Goal: Information Seeking & Learning: Check status

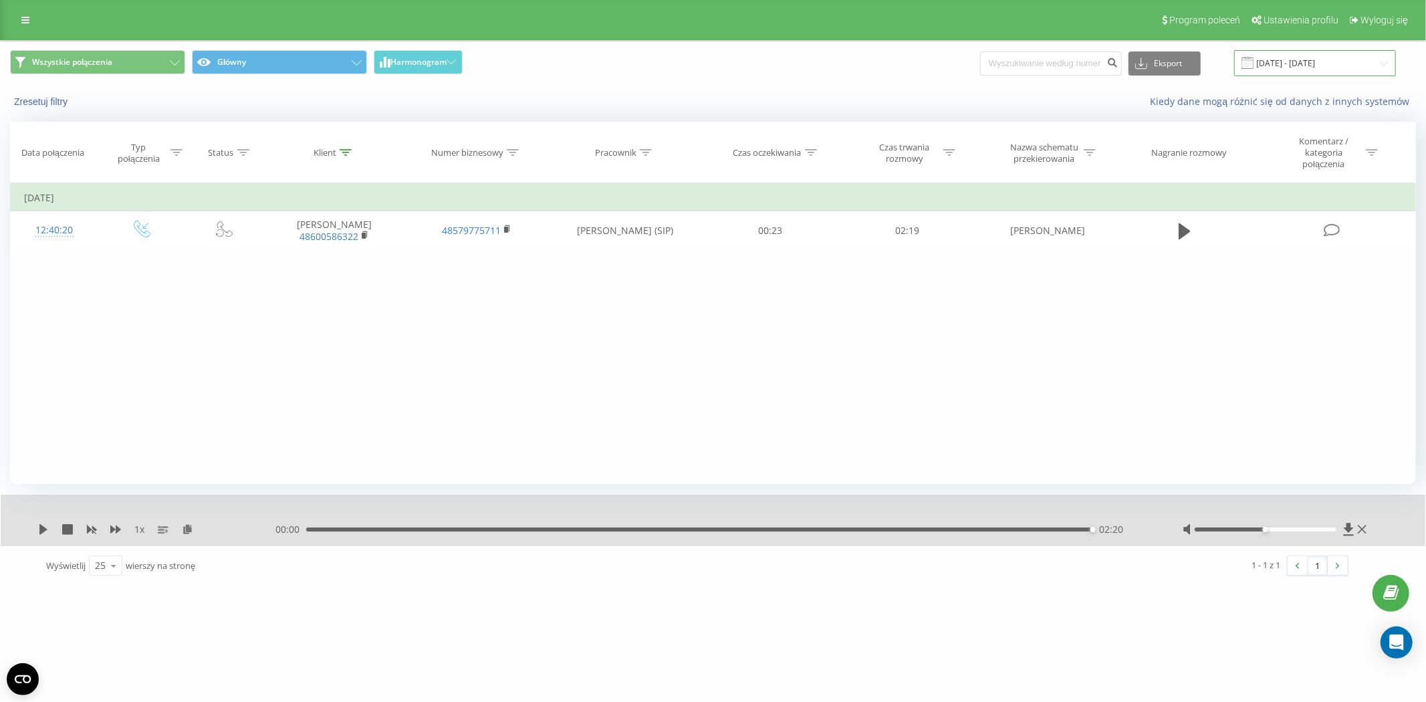
click at [1334, 62] on input "01.08.2025 - 01.08.2025" at bounding box center [1315, 63] width 162 height 26
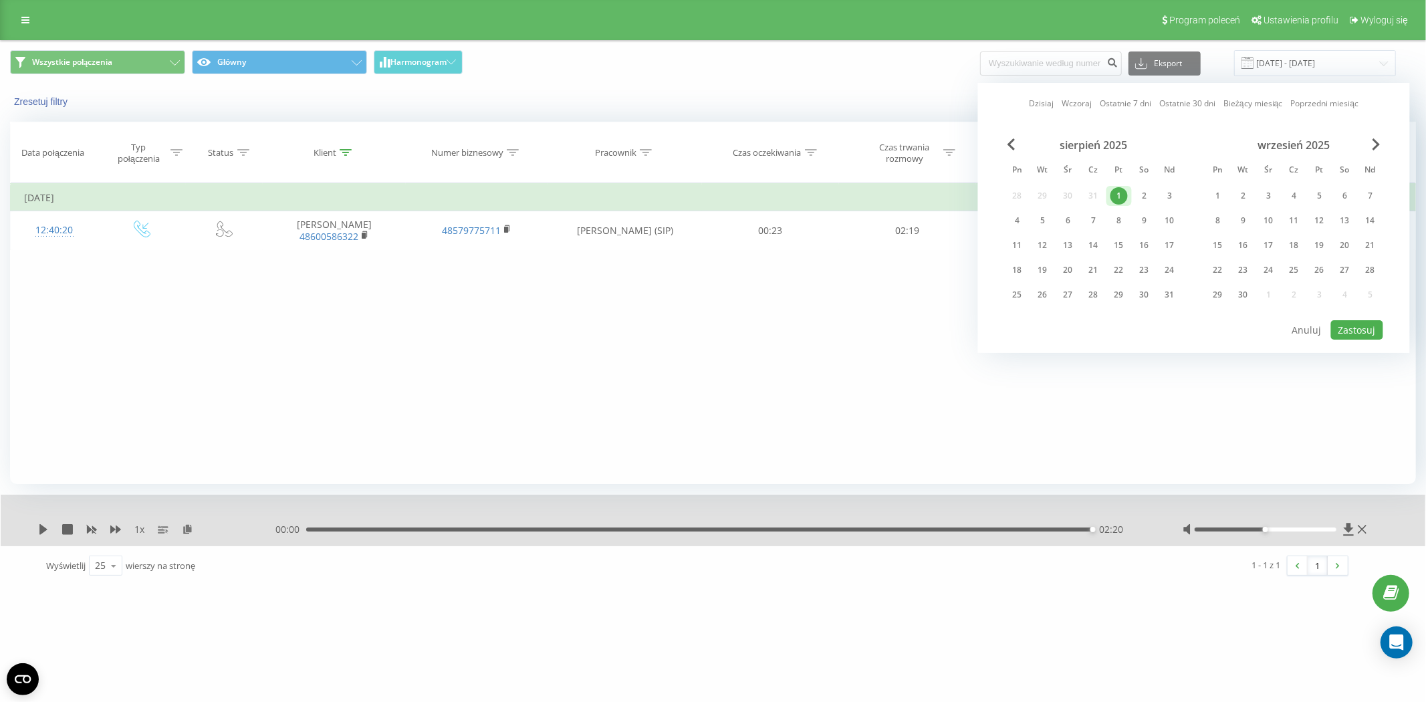
click at [1006, 144] on div "sierpień 2025" at bounding box center [1094, 144] width 178 height 13
click at [1011, 142] on span "Previous Month" at bounding box center [1012, 144] width 8 height 12
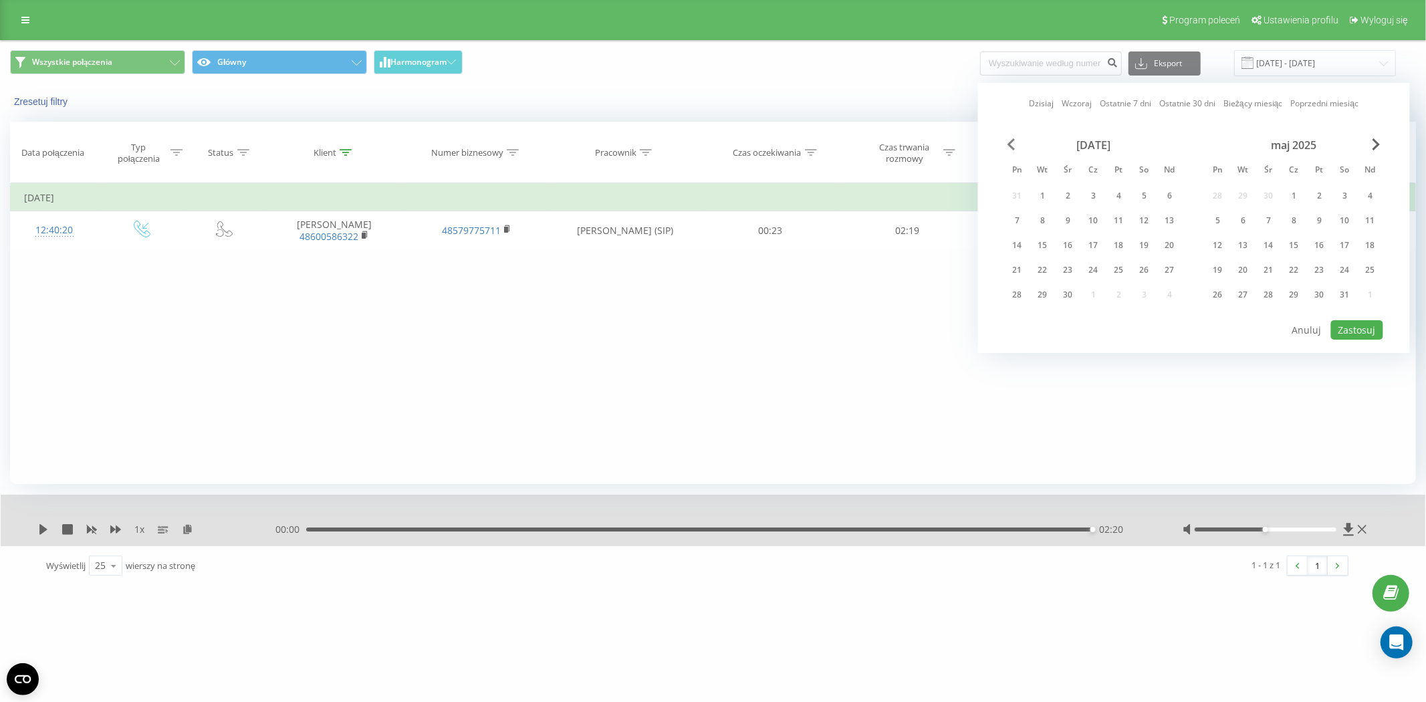
click at [1011, 142] on span "Previous Month" at bounding box center [1012, 144] width 8 height 12
click at [1073, 186] on div "1" at bounding box center [1068, 196] width 25 height 20
click at [1373, 142] on span "Next Month" at bounding box center [1377, 144] width 8 height 12
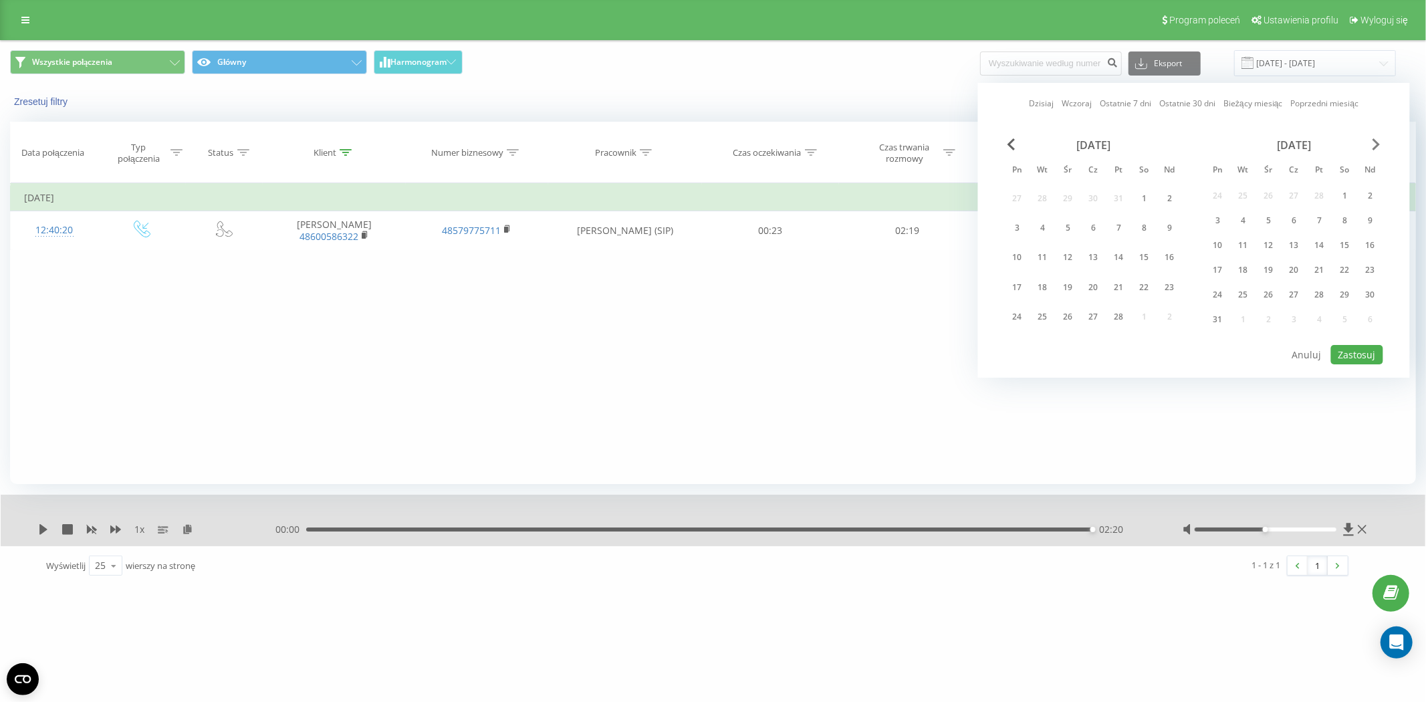
click at [1373, 142] on span "Next Month" at bounding box center [1377, 144] width 8 height 12
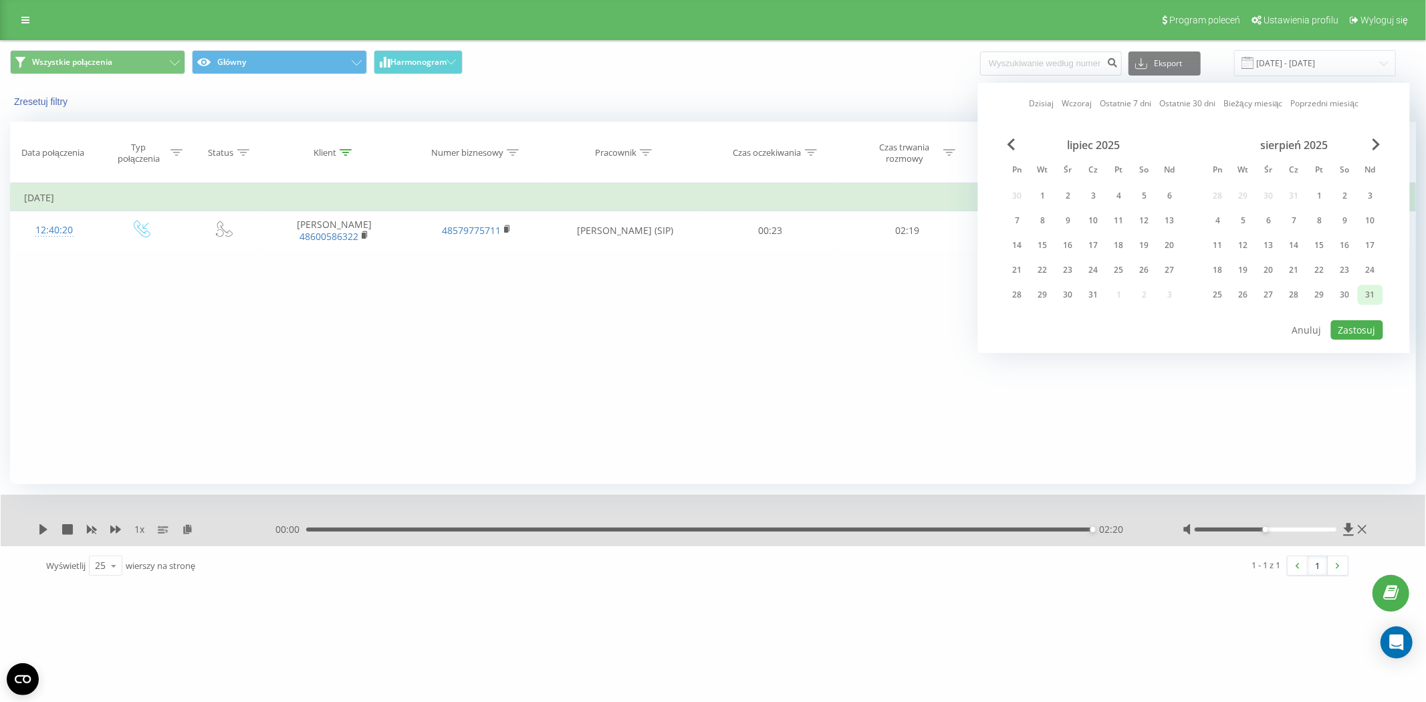
click at [1367, 289] on div "31" at bounding box center [1370, 294] width 17 height 17
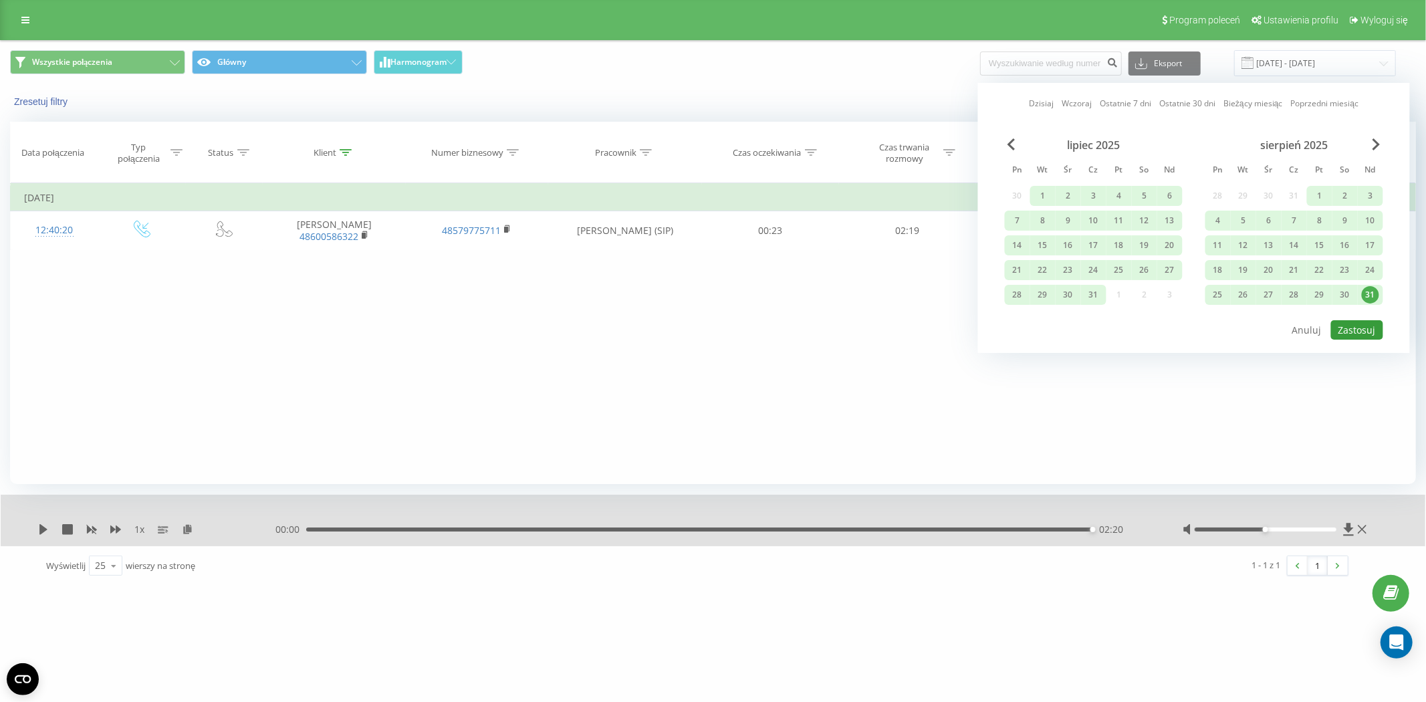
click at [1356, 326] on button "Zastosuj" at bounding box center [1357, 329] width 52 height 19
type input "01.01.2025 - 31.08.2025"
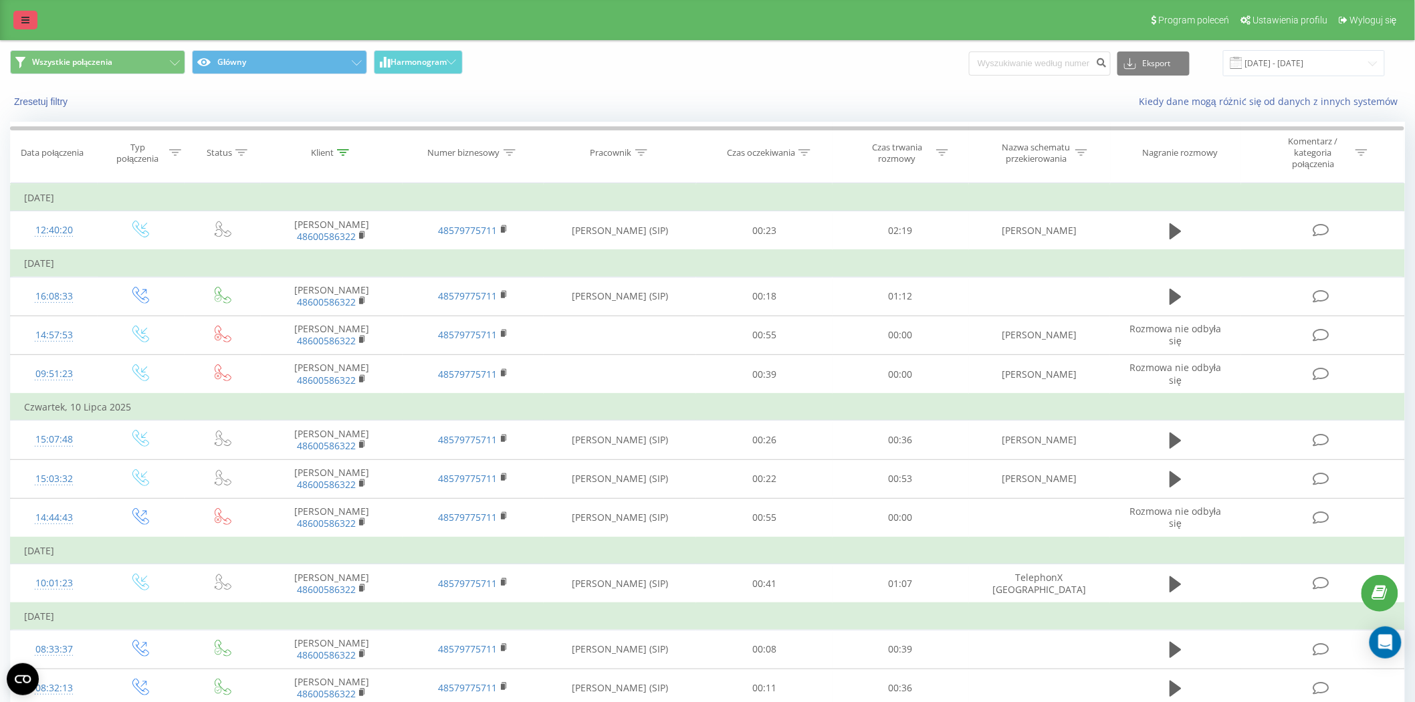
click at [27, 20] on icon at bounding box center [25, 19] width 8 height 9
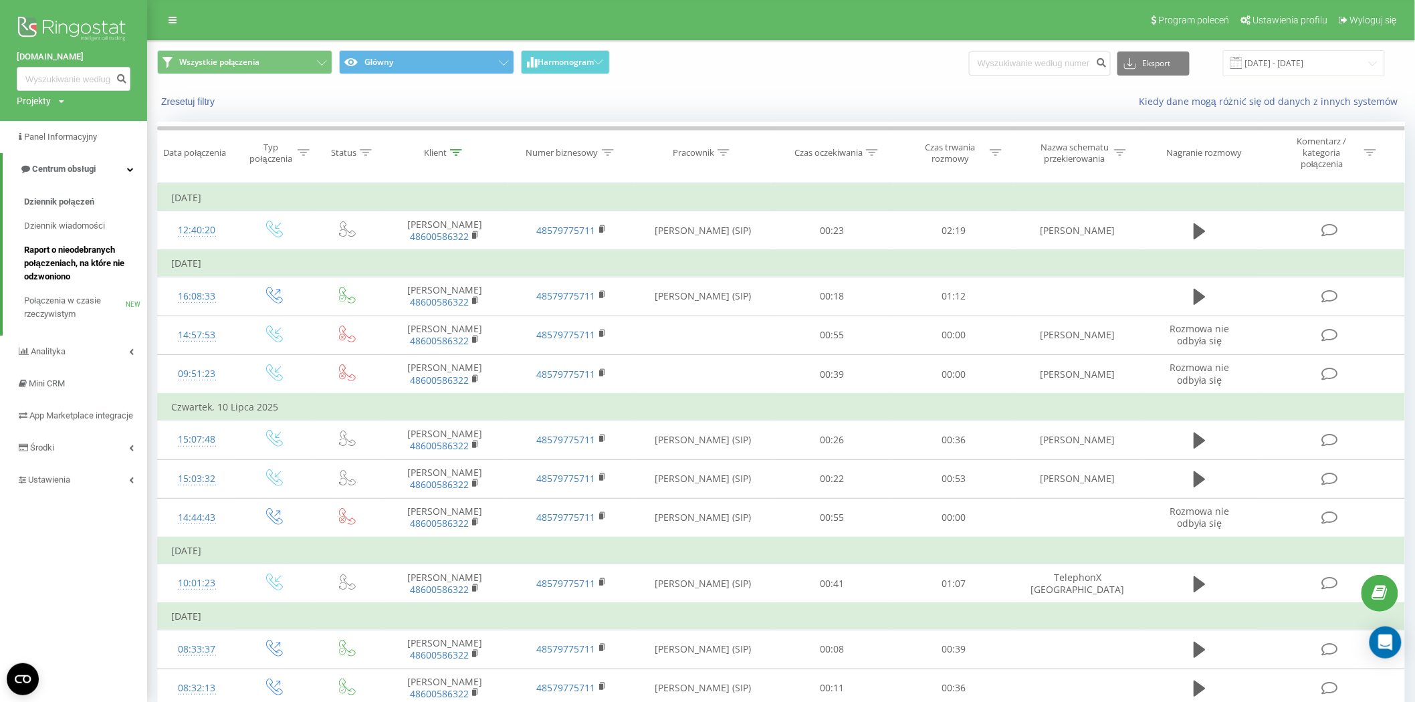
click at [64, 266] on span "Raport o nieodebranych połączeniach, na które nie odzwoniono" at bounding box center [82, 263] width 116 height 40
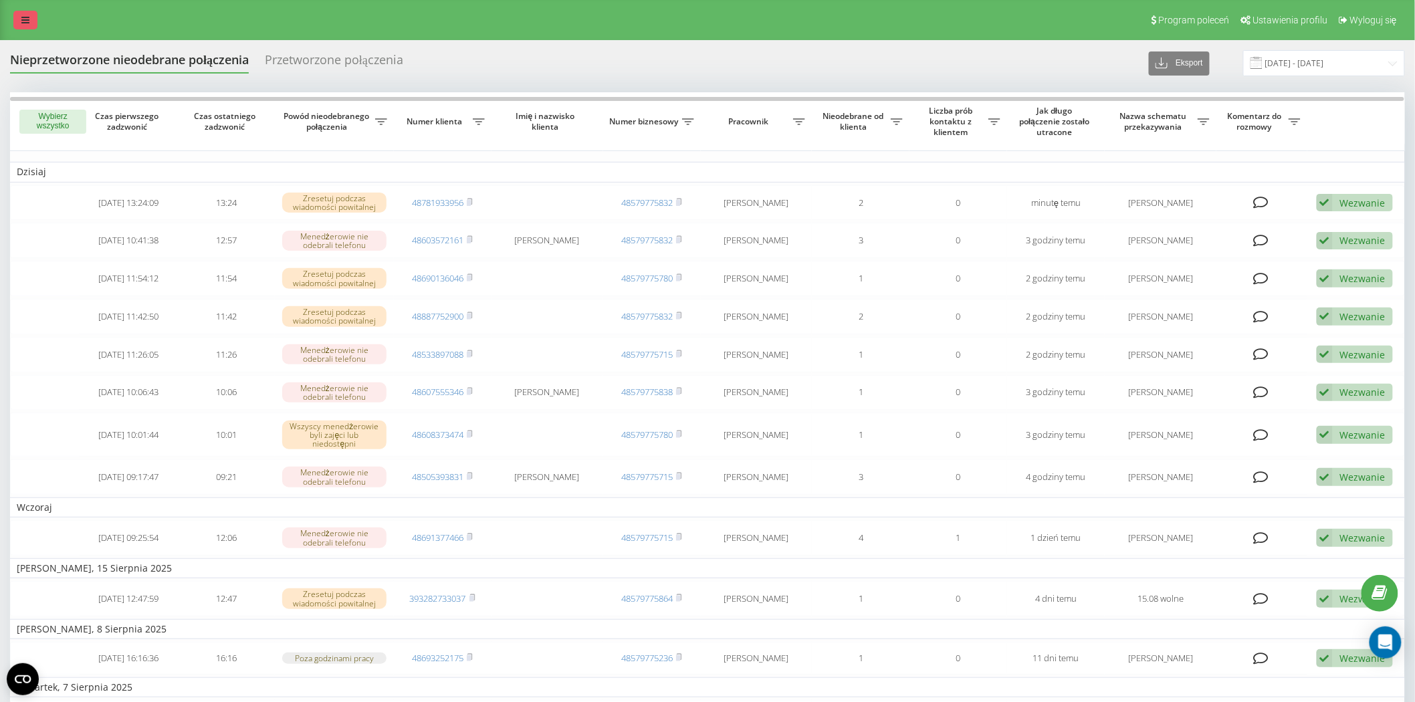
click at [23, 18] on icon at bounding box center [25, 19] width 8 height 9
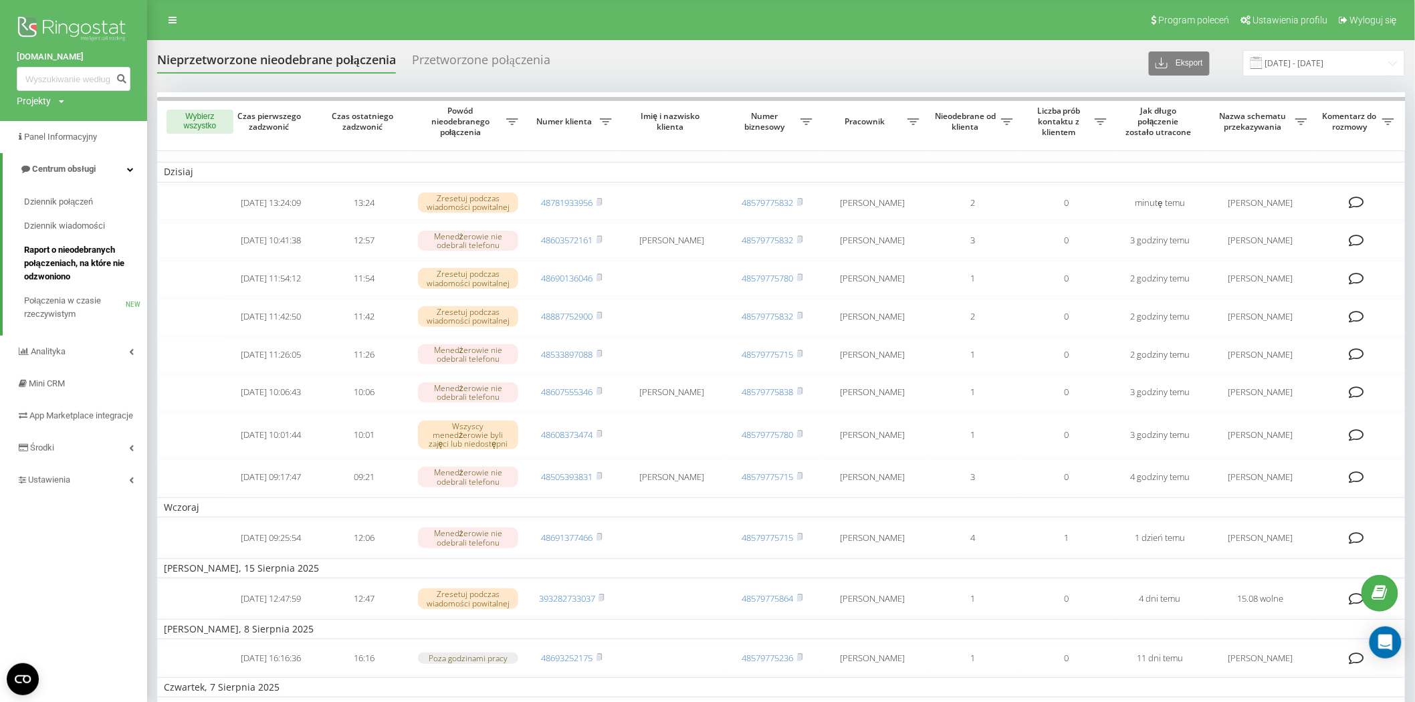
click at [54, 258] on span "Raport o nieodebranych połączeniach, na które nie odzwoniono" at bounding box center [82, 263] width 116 height 40
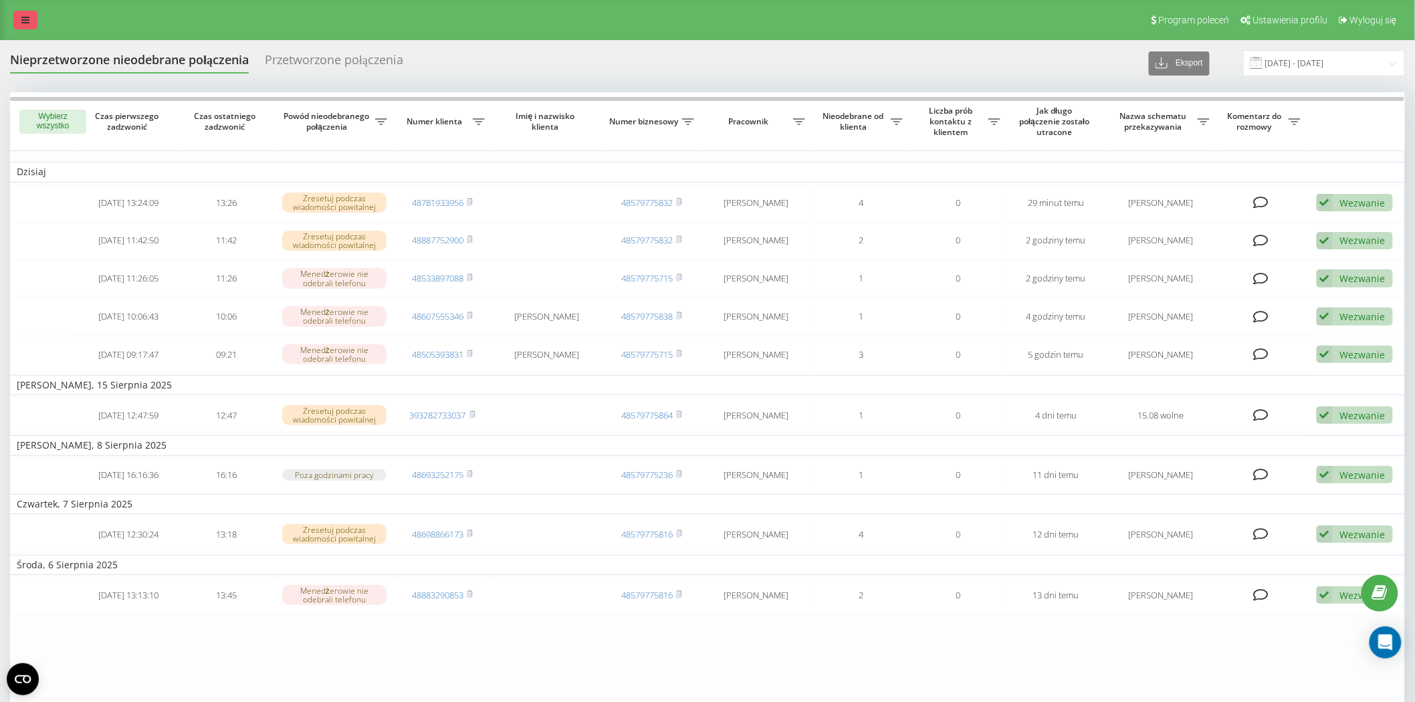
click at [27, 12] on link at bounding box center [25, 20] width 24 height 19
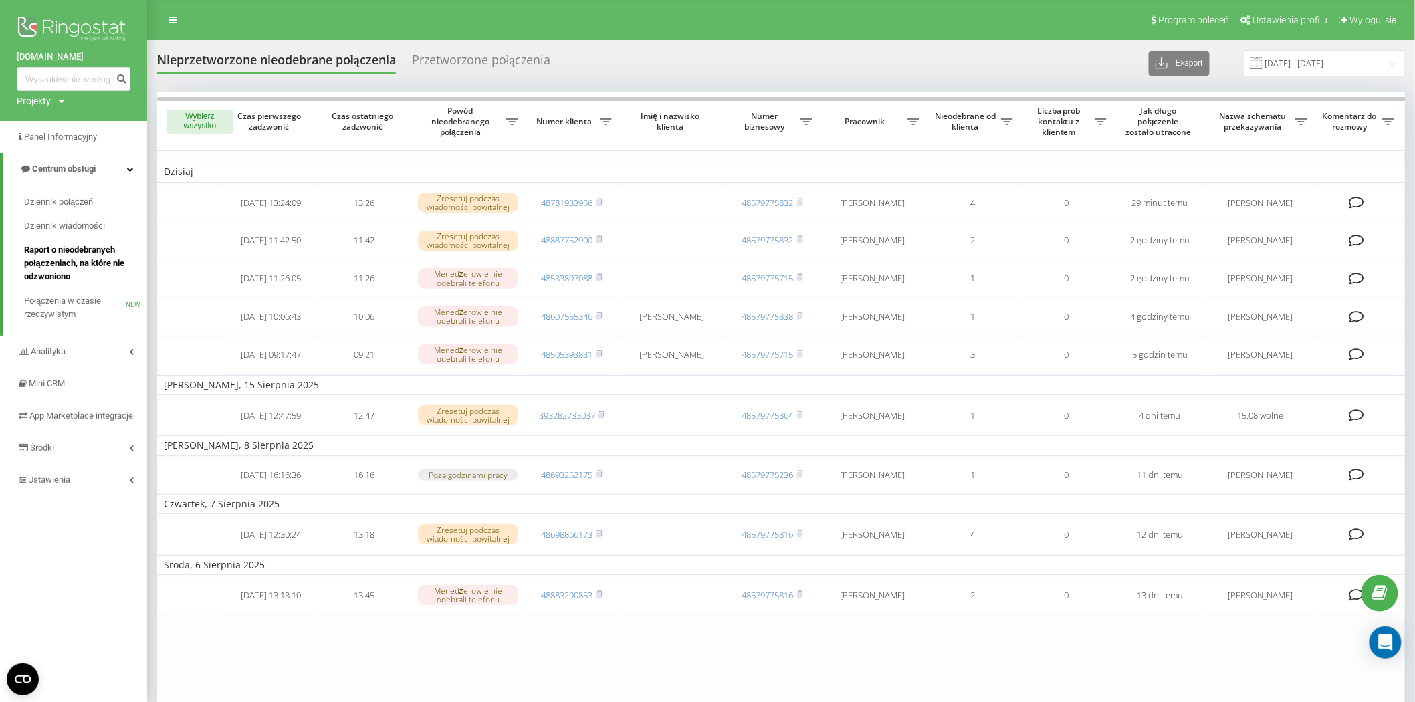
click at [72, 268] on span "Raport o nieodebranych połączeniach, na które nie odzwoniono" at bounding box center [82, 263] width 116 height 40
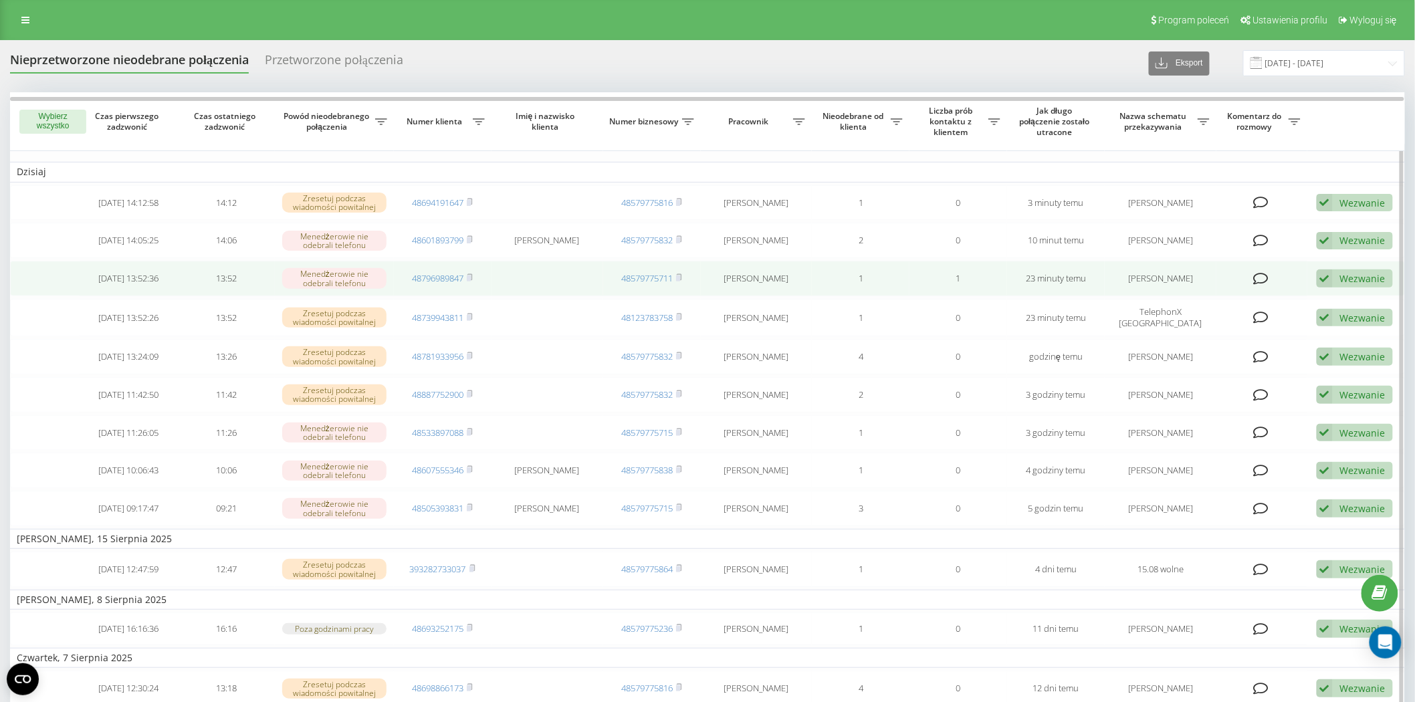
click at [1351, 275] on div "Wezwanie" at bounding box center [1362, 278] width 45 height 13
click at [1200, 321] on span "Skontaktowano się z klientem za pomocą innego kanału" at bounding box center [1257, 324] width 248 height 13
